Goal: Task Accomplishment & Management: Complete application form

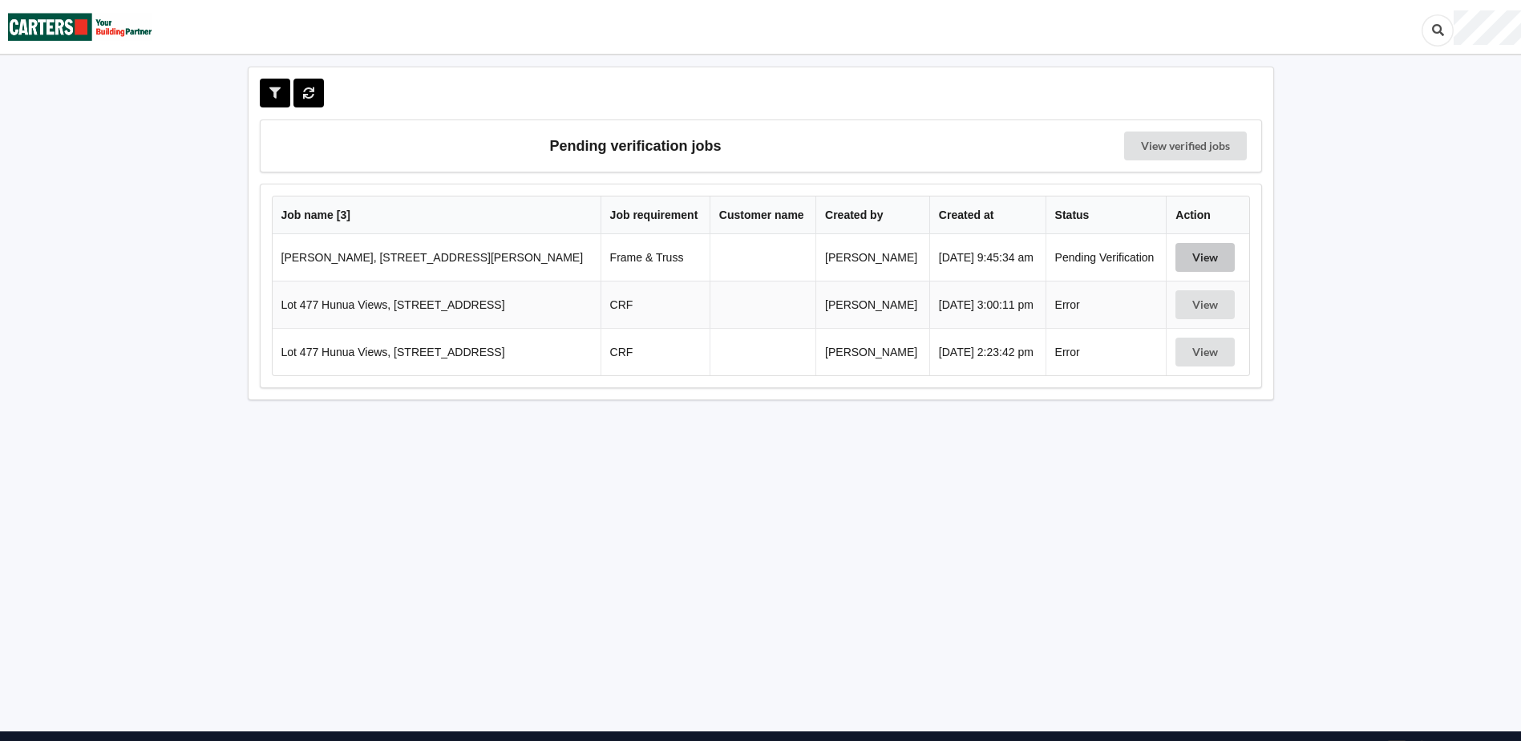
click at [1208, 257] on button "View" at bounding box center [1205, 257] width 59 height 29
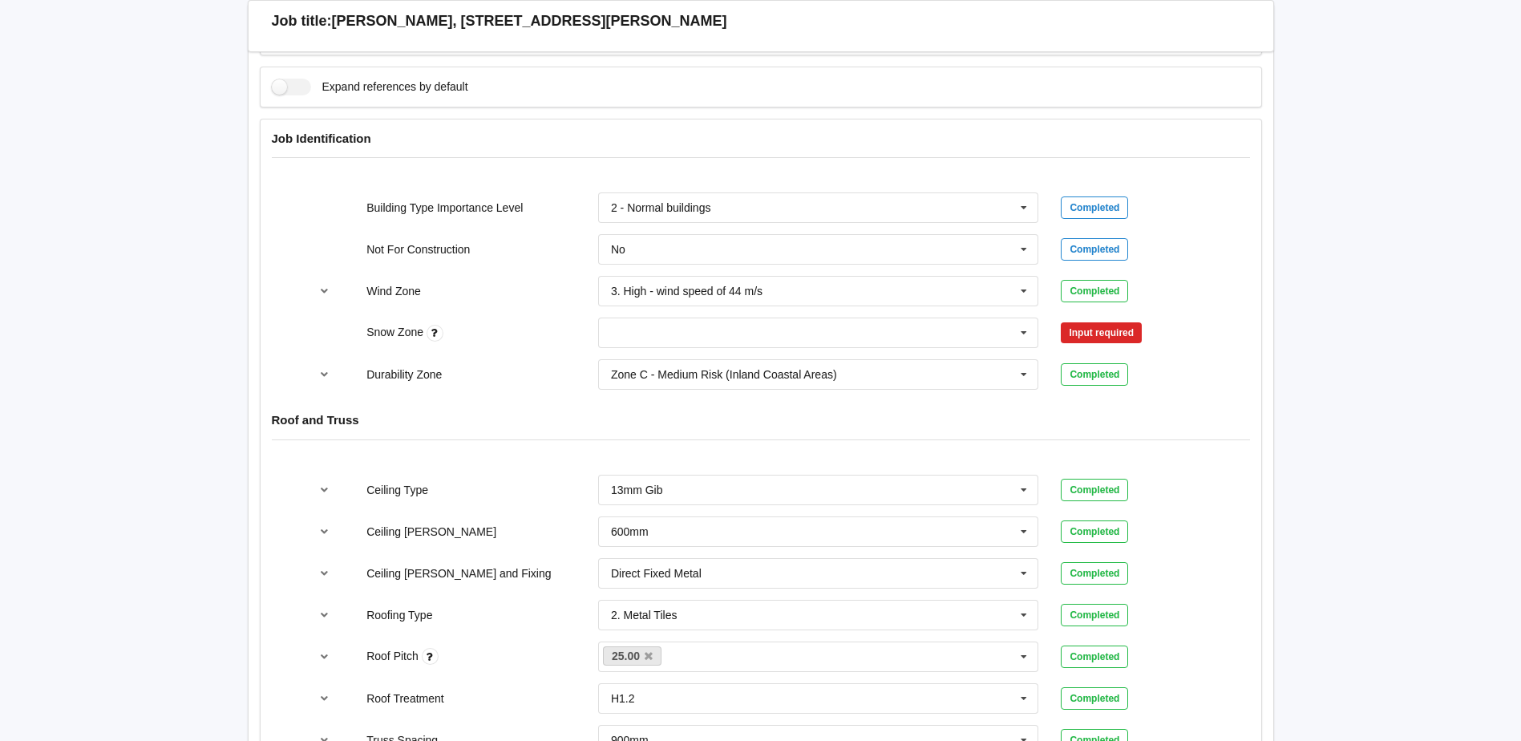
scroll to position [481, 0]
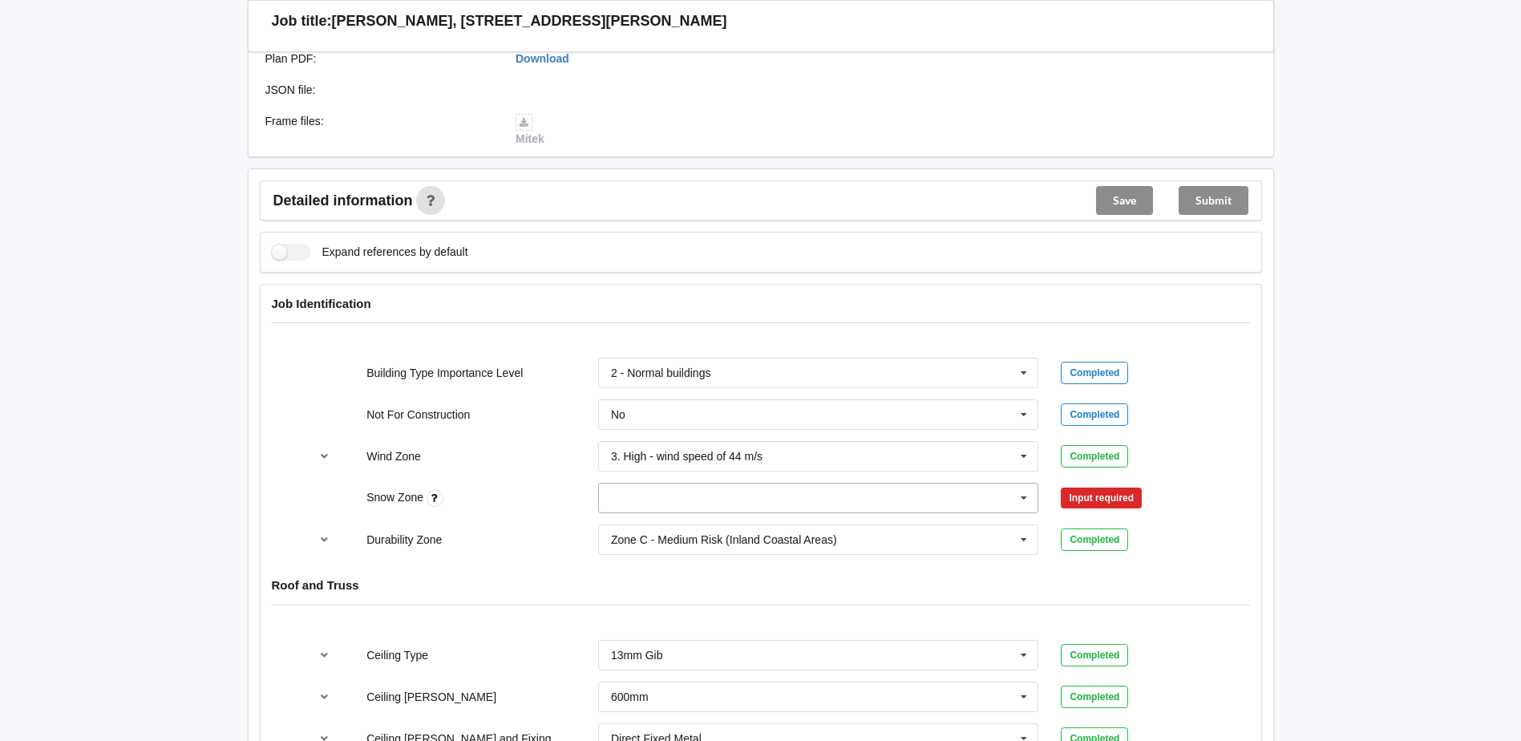
click at [1017, 497] on icon at bounding box center [1024, 499] width 24 height 30
click at [696, 529] on div "N0" at bounding box center [818, 527] width 439 height 30
click at [1154, 497] on button "Confirm input" at bounding box center [1108, 498] width 95 height 26
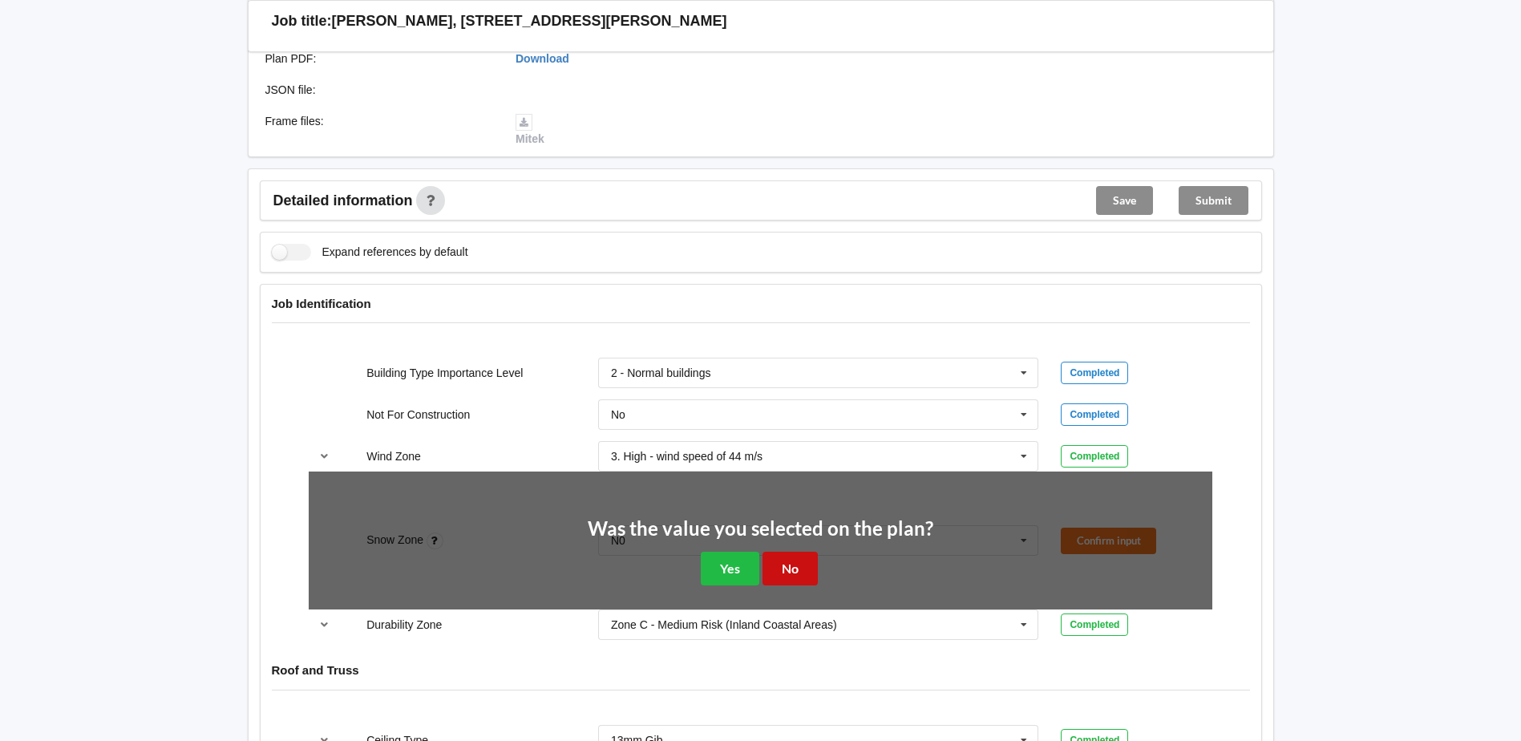
click at [804, 557] on button "No" at bounding box center [790, 568] width 55 height 33
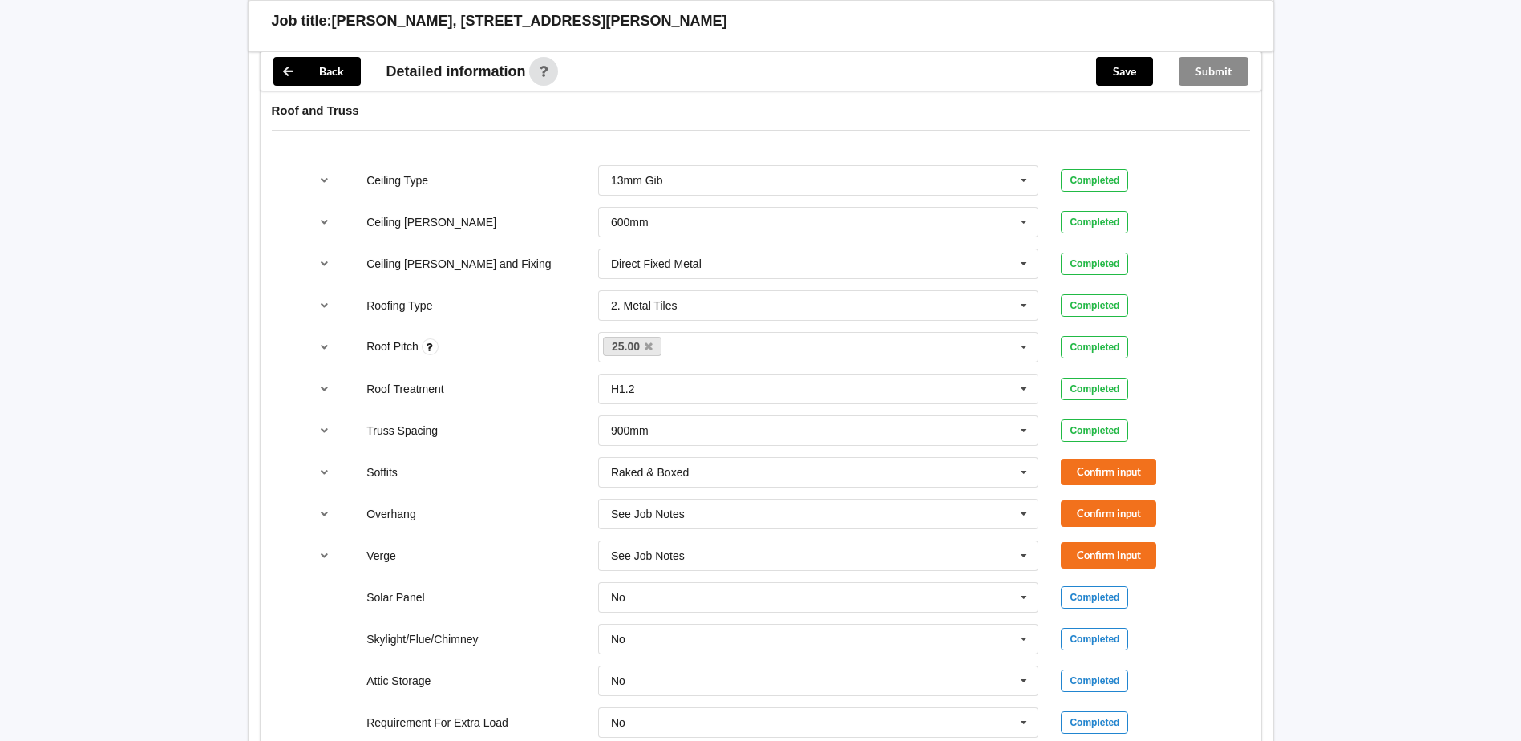
scroll to position [962, 0]
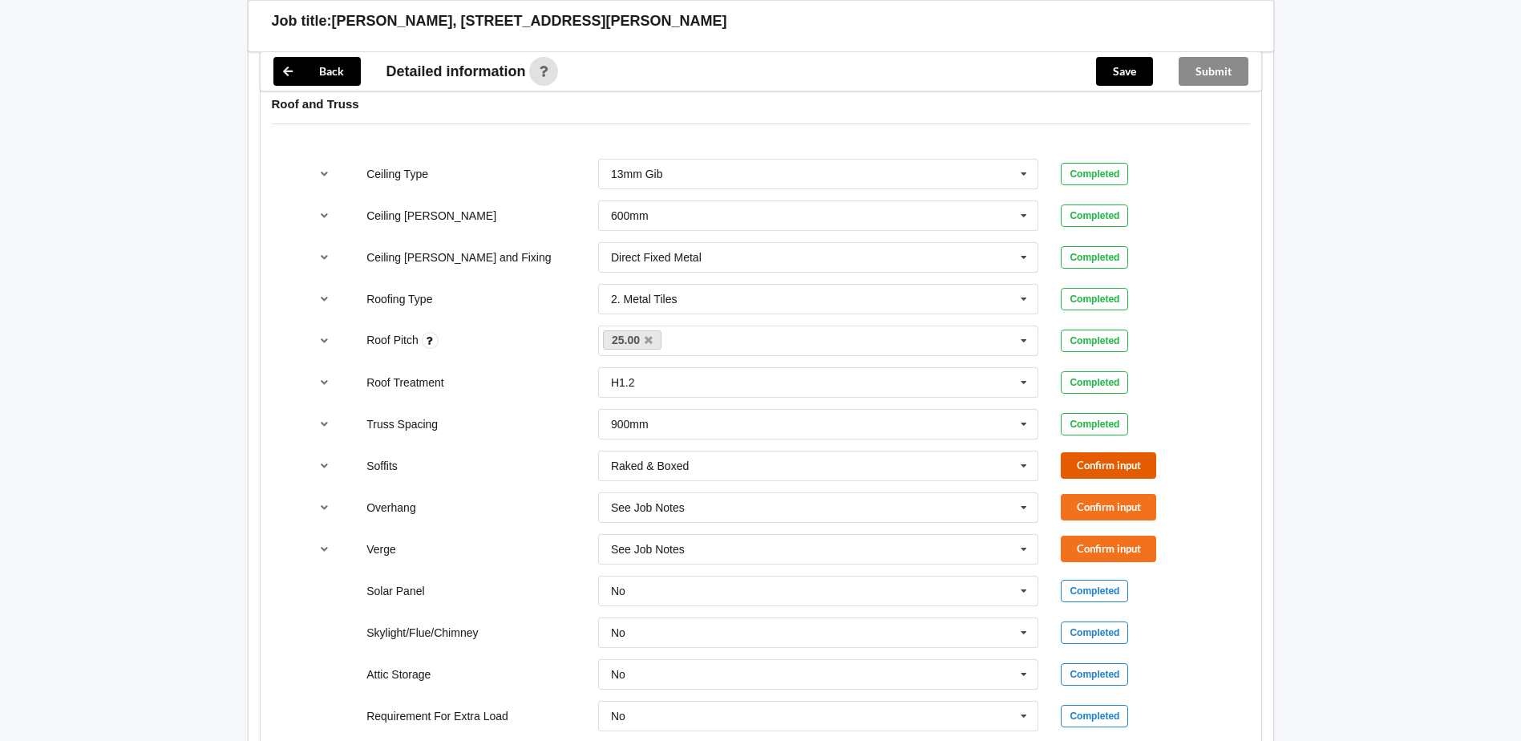
click at [1131, 468] on button "Confirm input" at bounding box center [1108, 465] width 95 height 26
drag, startPoint x: 1113, startPoint y: 505, endPoint x: 1107, endPoint y: 525, distance: 21.0
click at [1113, 504] on button "Confirm input" at bounding box center [1108, 507] width 95 height 26
click at [1116, 537] on button "Confirm input" at bounding box center [1108, 549] width 95 height 26
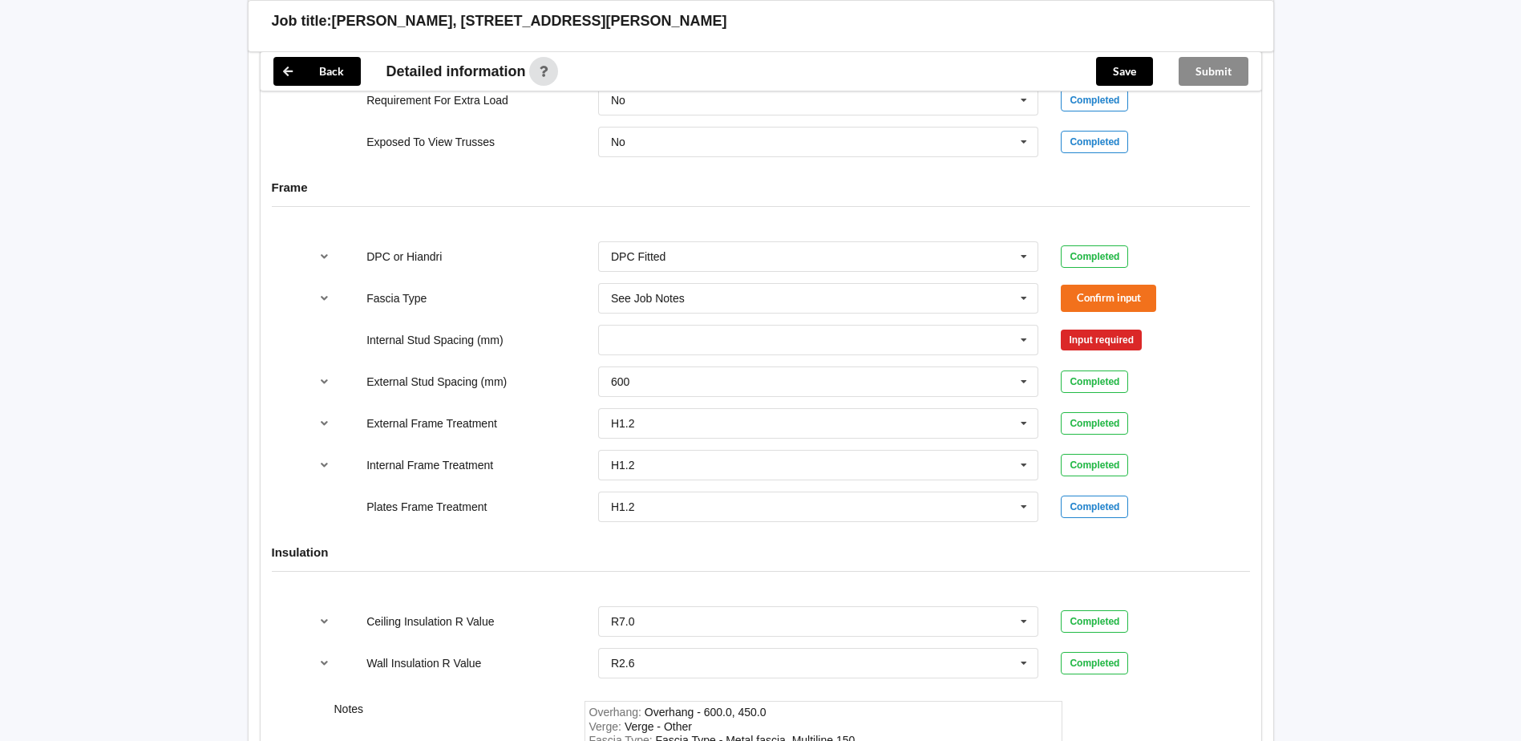
scroll to position [1428, 0]
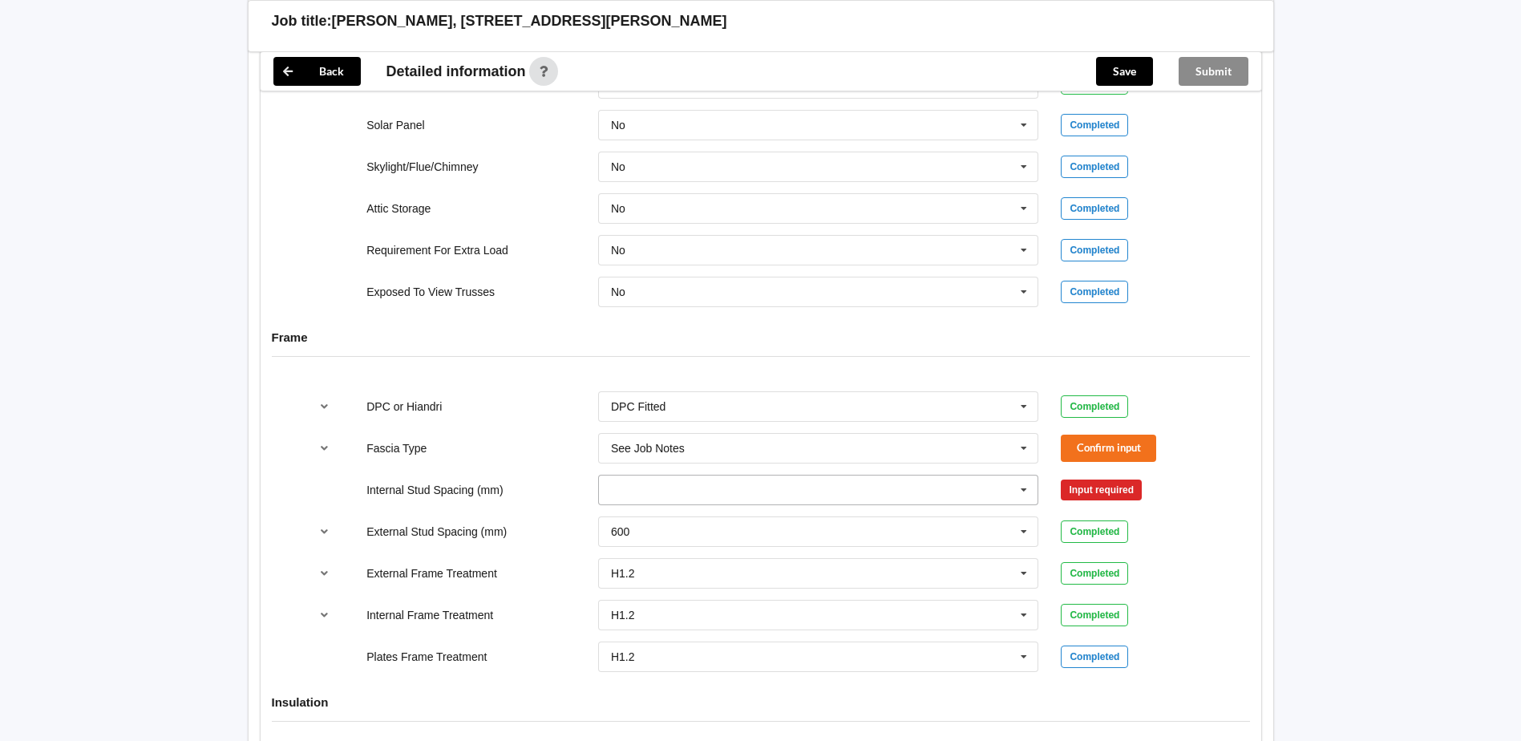
click at [1031, 494] on icon at bounding box center [1024, 491] width 24 height 30
click at [743, 617] on div "Multiple Values – See As Per Plan" at bounding box center [818, 609] width 439 height 30
click at [1114, 449] on button "Confirm input" at bounding box center [1108, 448] width 95 height 26
click at [1117, 492] on button "Confirm input" at bounding box center [1108, 489] width 95 height 26
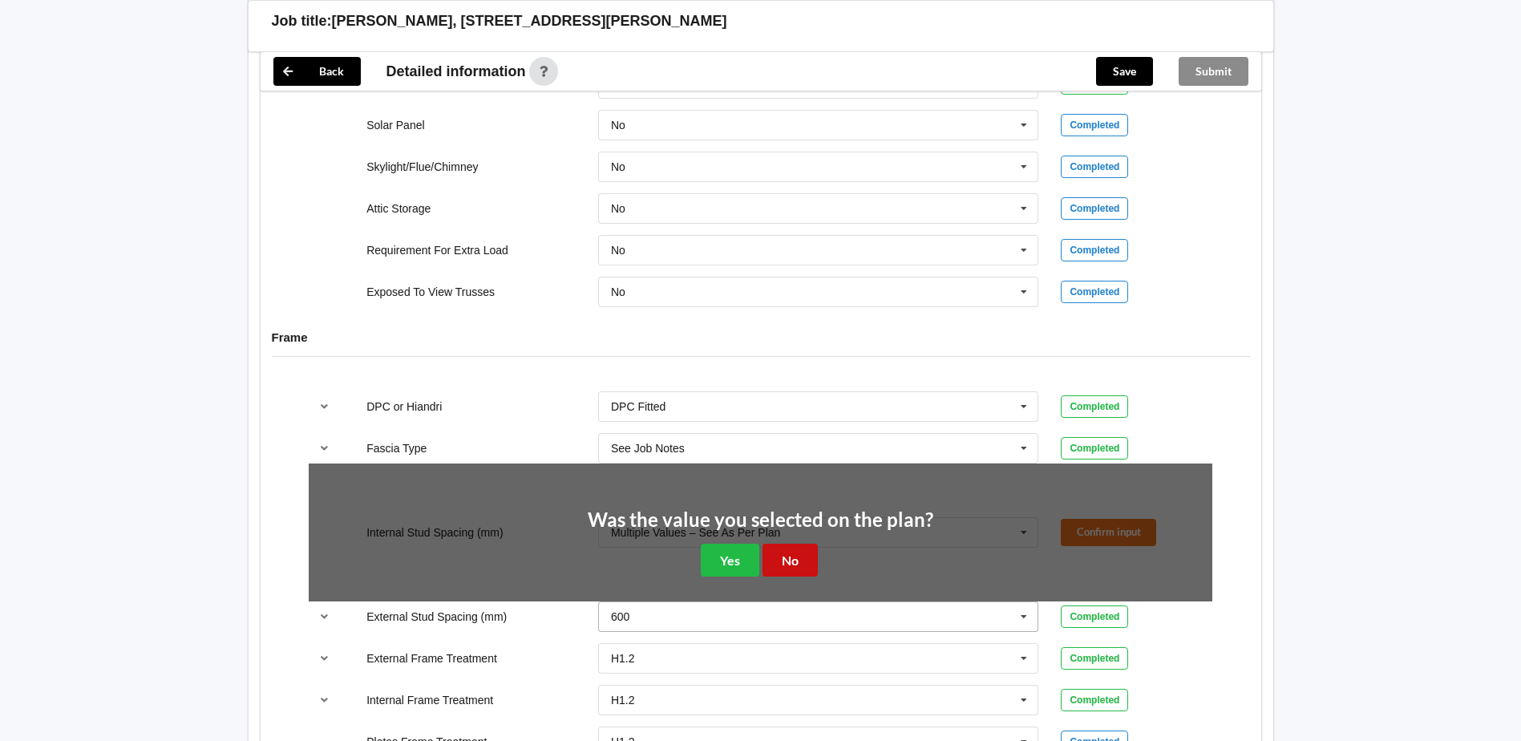
drag, startPoint x: 804, startPoint y: 557, endPoint x: 906, endPoint y: 545, distance: 102.6
click at [804, 557] on button "No" at bounding box center [790, 560] width 55 height 33
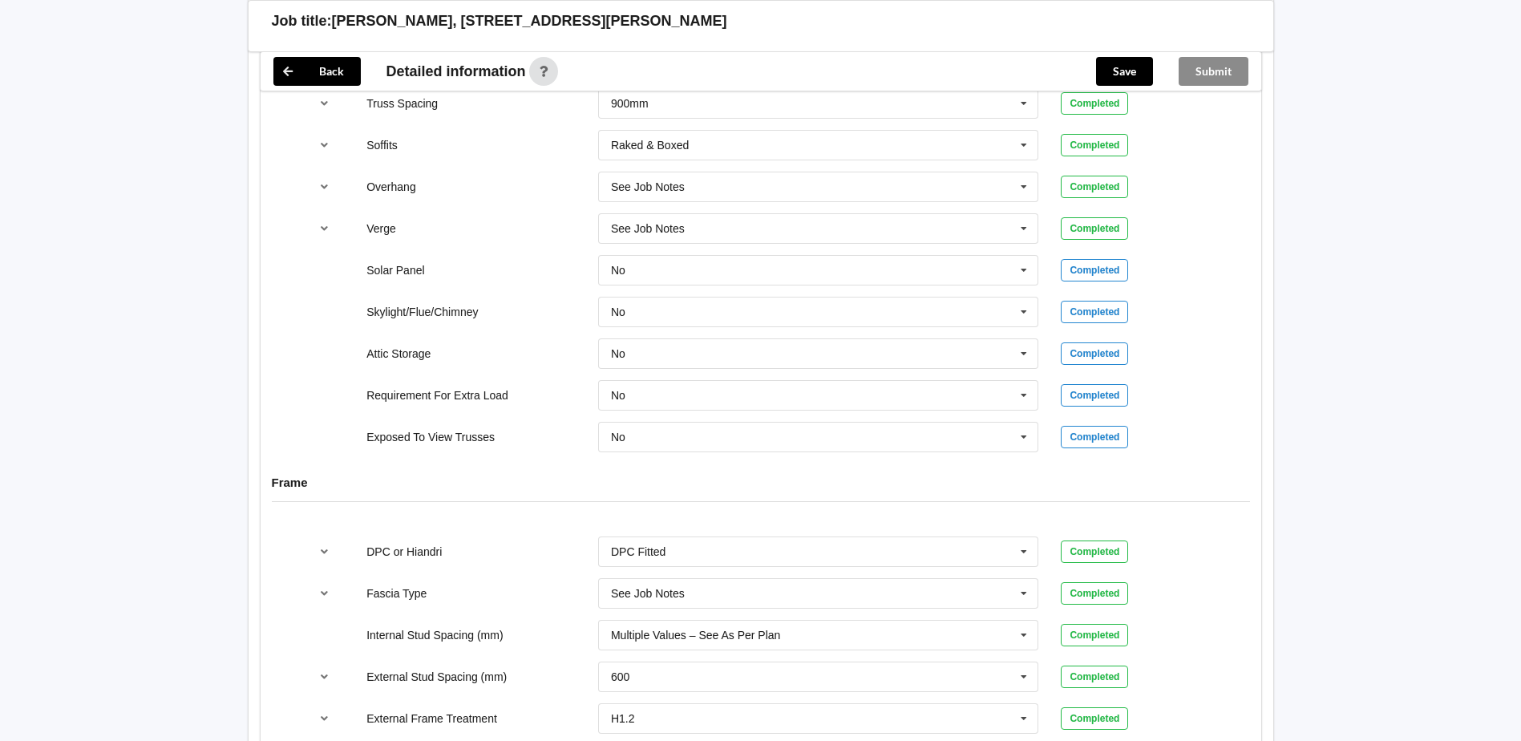
scroll to position [1829, 0]
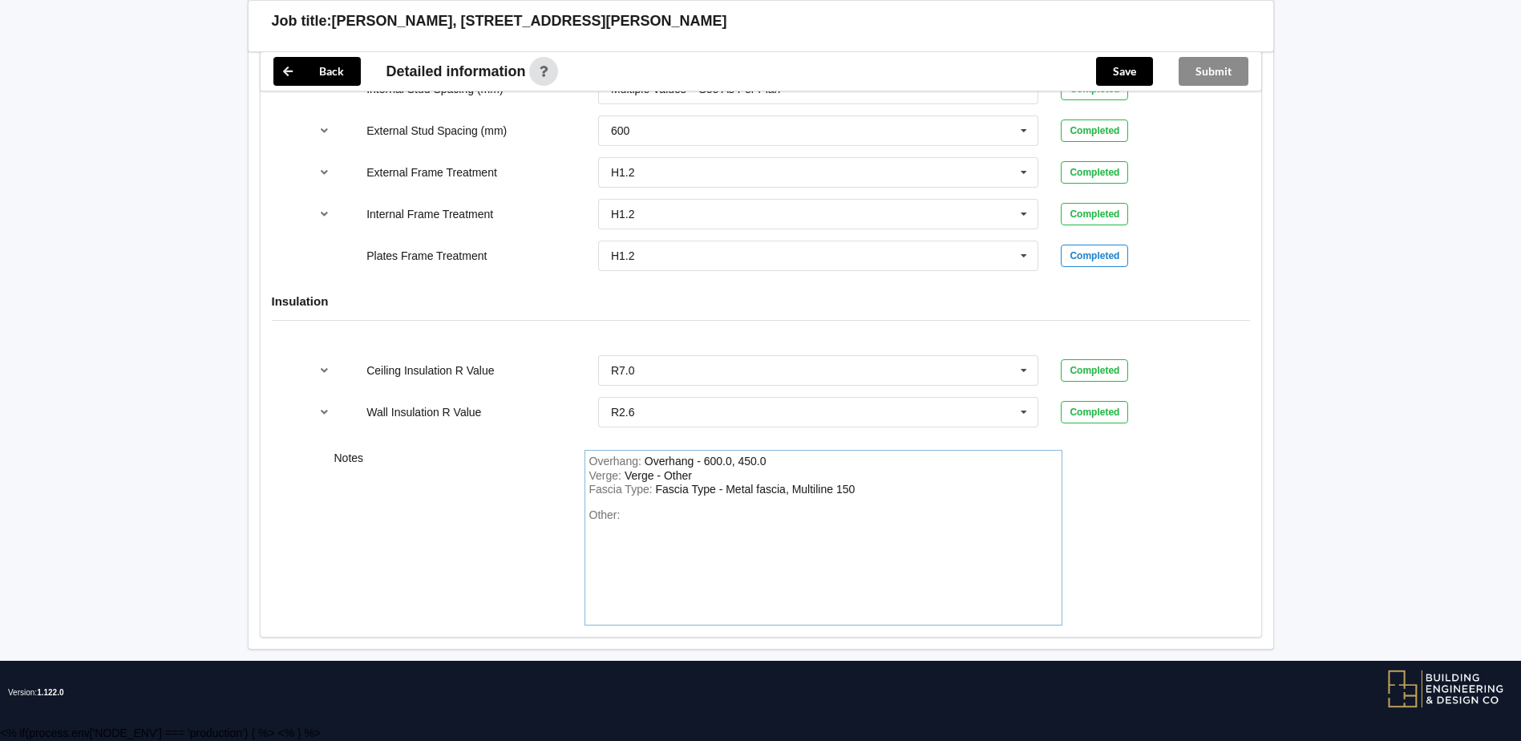
click at [833, 490] on div "Fascia Type - Metal fascia, Multiline 150" at bounding box center [756, 489] width 200 height 13
click at [1116, 63] on button "Save" at bounding box center [1124, 71] width 57 height 29
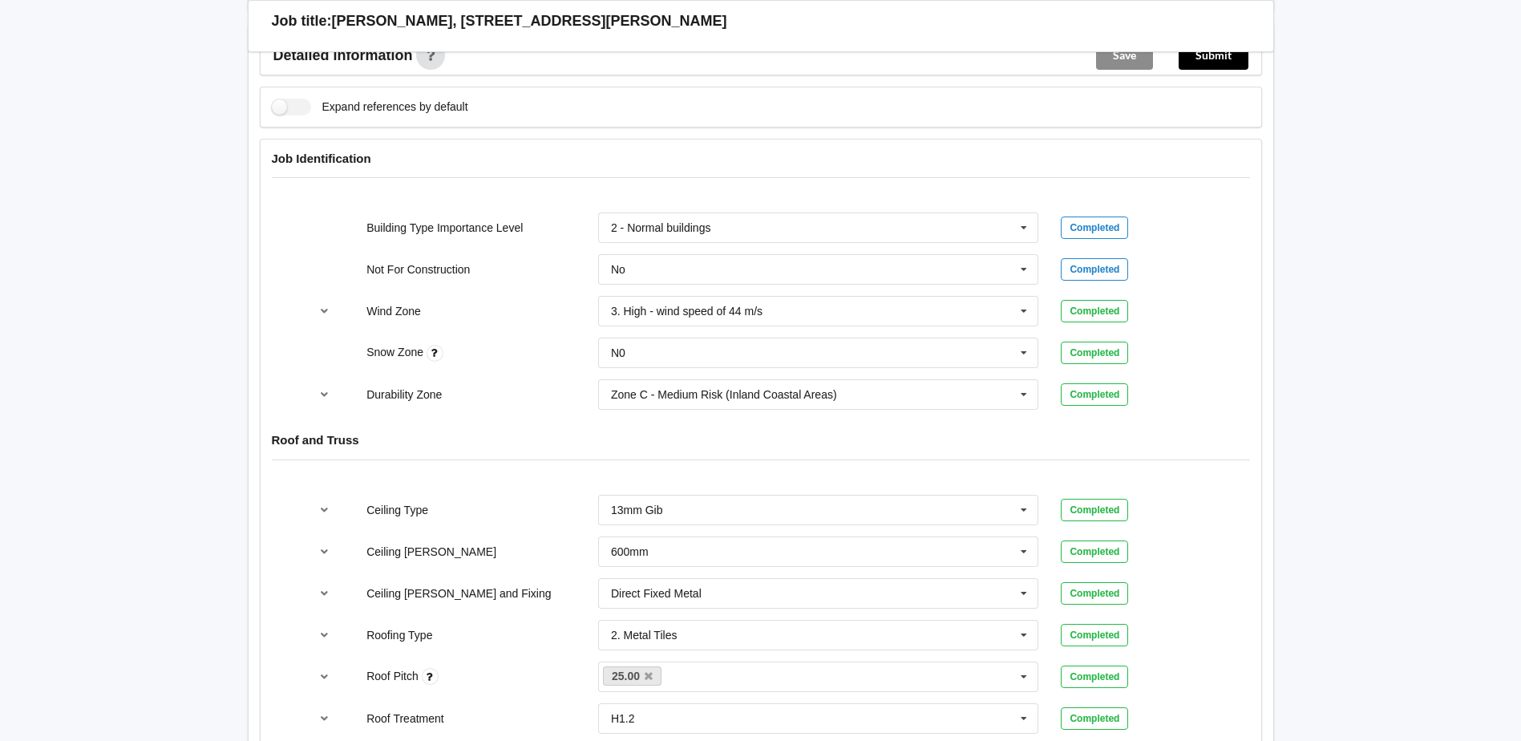
scroll to position [312, 0]
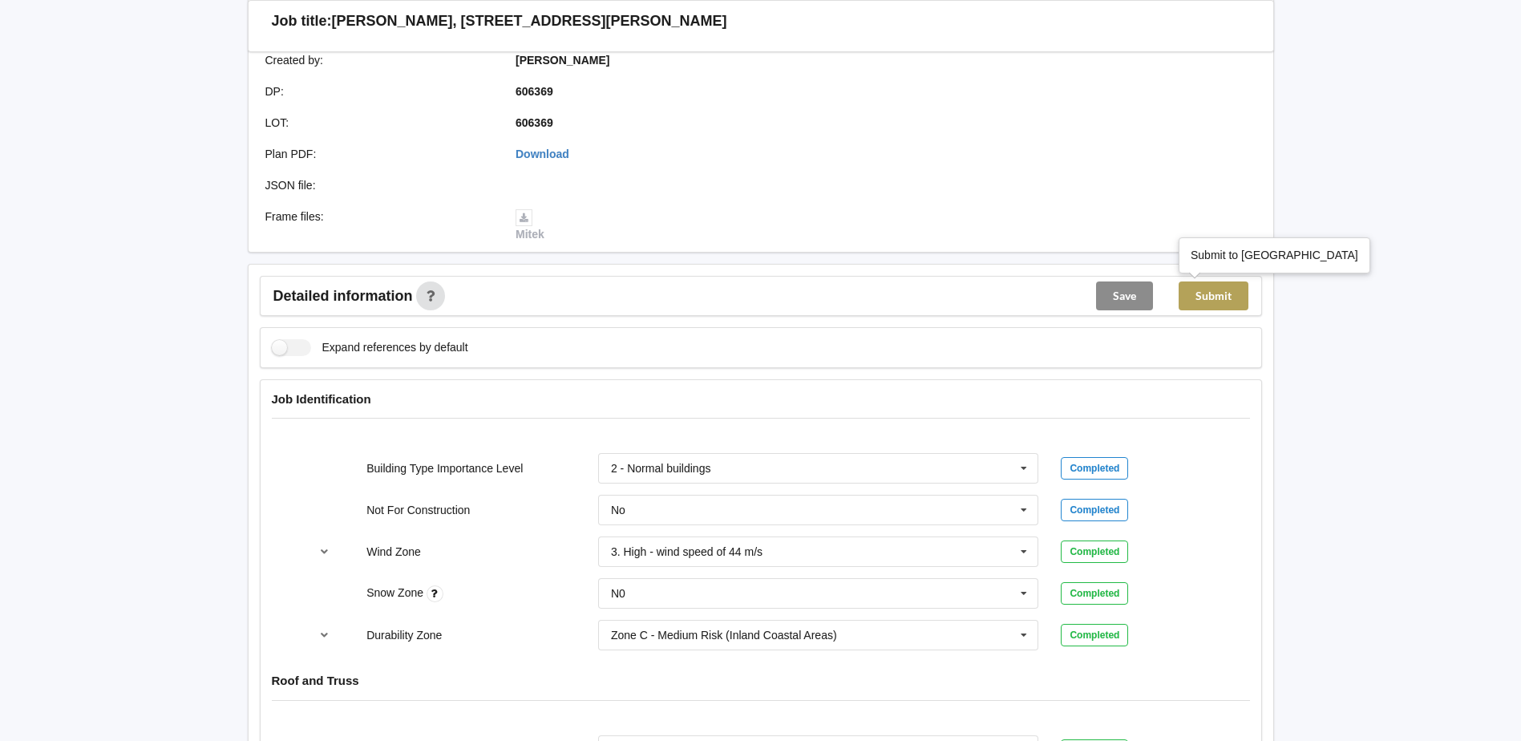
click at [1213, 290] on button "Submit" at bounding box center [1214, 295] width 70 height 29
